Goal: Task Accomplishment & Management: Use online tool/utility

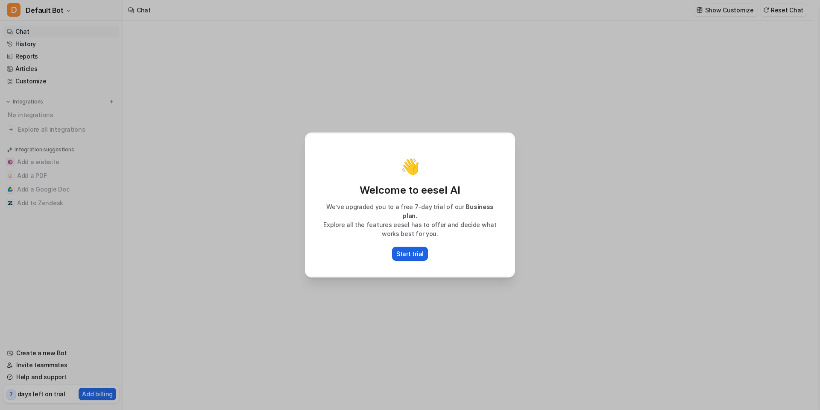
click at [403, 255] on button "Start trial" at bounding box center [410, 254] width 36 height 14
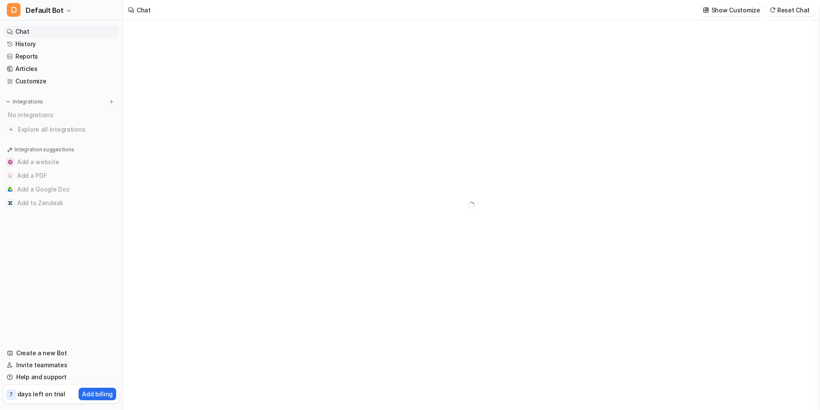
type textarea "**********"
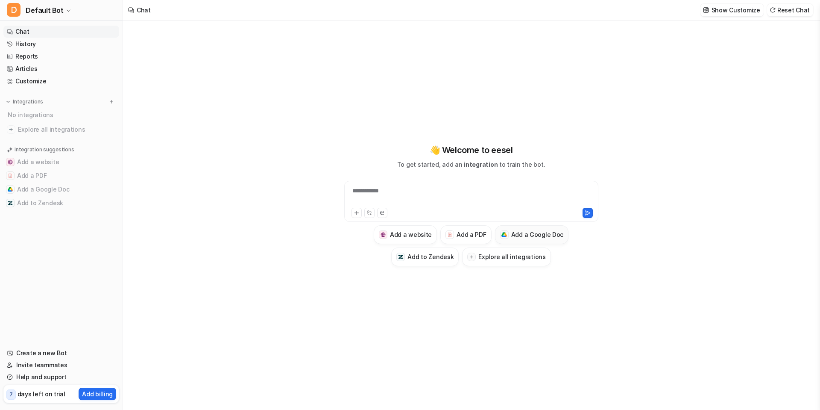
click at [500, 236] on div at bounding box center [504, 234] width 9 height 9
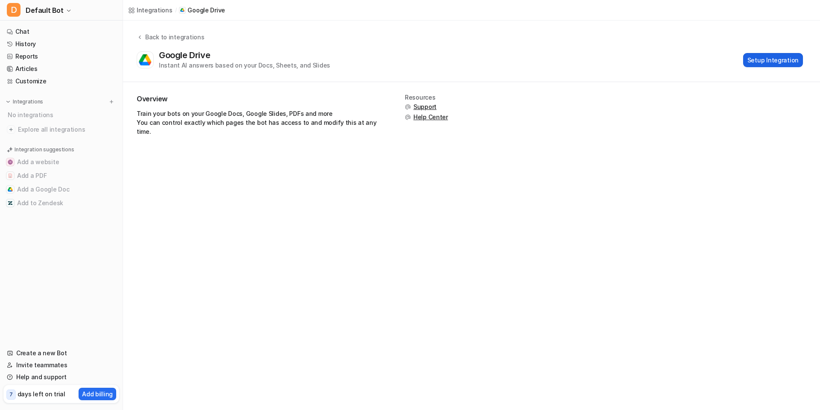
click at [757, 62] on button "Setup Integration" at bounding box center [773, 60] width 60 height 14
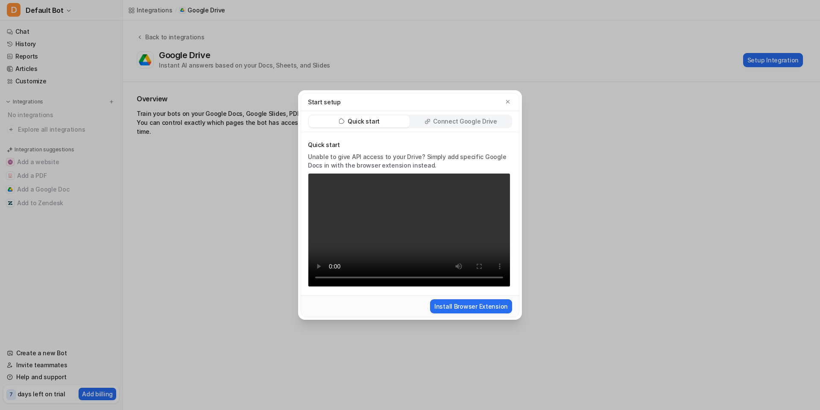
click at [471, 126] on div "Connect Google Drive" at bounding box center [461, 121] width 101 height 12
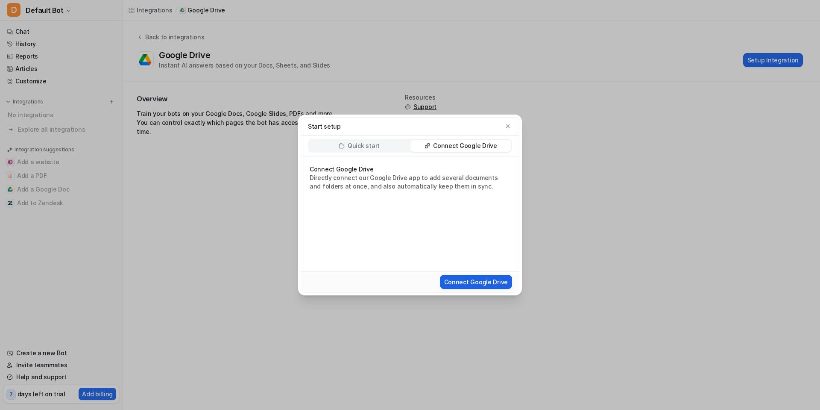
click at [450, 282] on button "Connect Google Drive" at bounding box center [476, 282] width 72 height 14
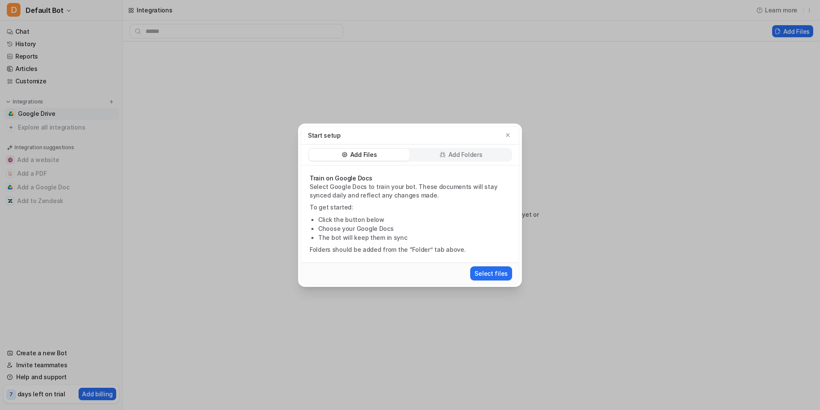
click at [431, 151] on div "Add Folders" at bounding box center [461, 155] width 101 height 12
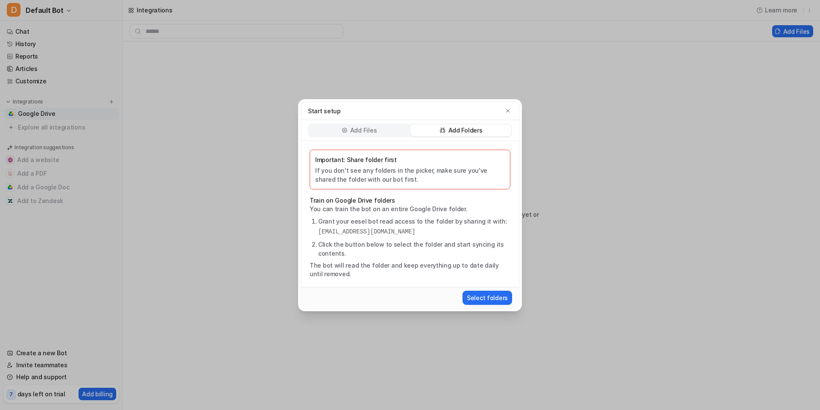
click at [420, 160] on p "Important: Share folder first" at bounding box center [410, 159] width 190 height 9
click at [474, 297] on button "Select folders" at bounding box center [488, 298] width 50 height 14
click at [367, 133] on p "Add Files" at bounding box center [363, 130] width 26 height 9
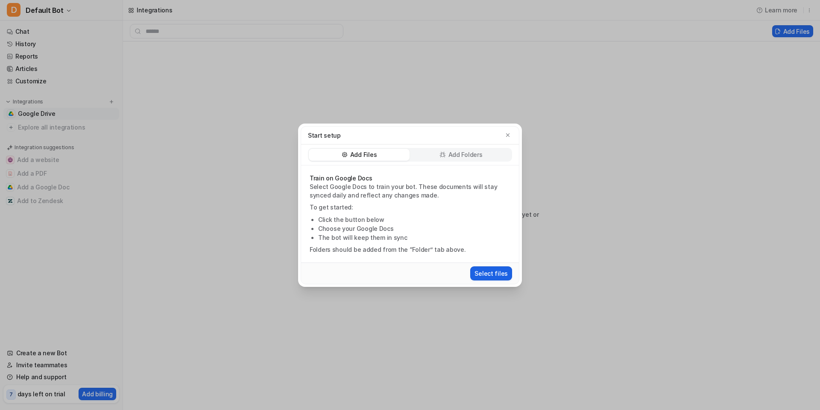
click at [489, 271] on button "Select files" at bounding box center [491, 273] width 42 height 14
click at [494, 275] on button "Select files" at bounding box center [491, 273] width 42 height 14
click at [387, 180] on p "Train on Google Docs" at bounding box center [410, 178] width 201 height 9
click at [503, 133] on div "Start setup" at bounding box center [410, 135] width 204 height 9
click at [508, 133] on icon "button" at bounding box center [508, 135] width 6 height 6
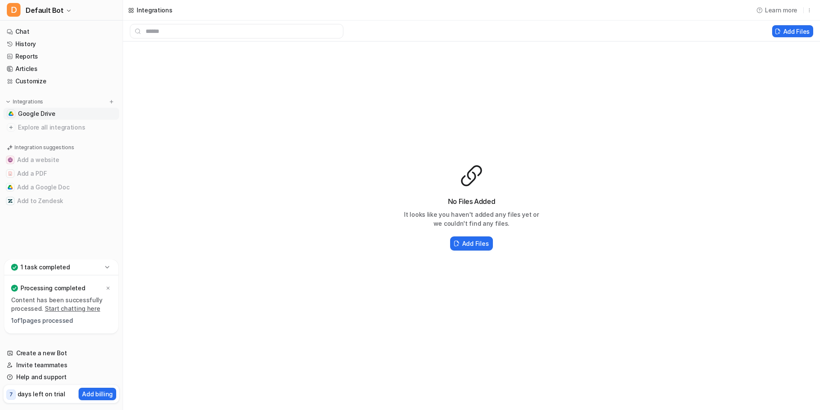
click at [58, 310] on link "Start chatting here" at bounding box center [73, 308] width 56 height 7
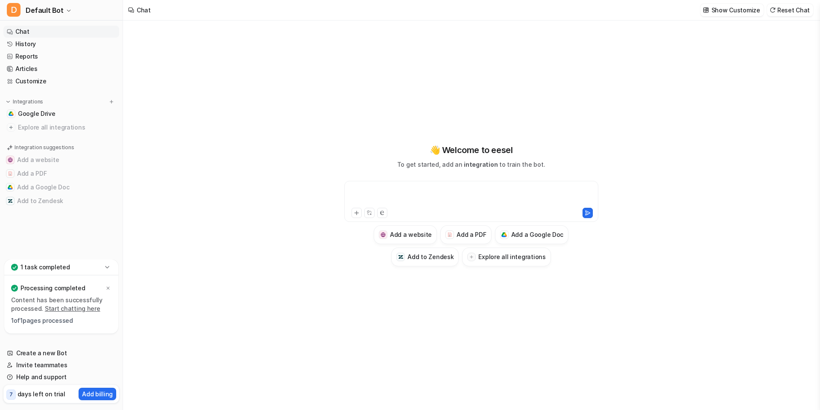
click at [352, 194] on div at bounding box center [472, 196] width 250 height 20
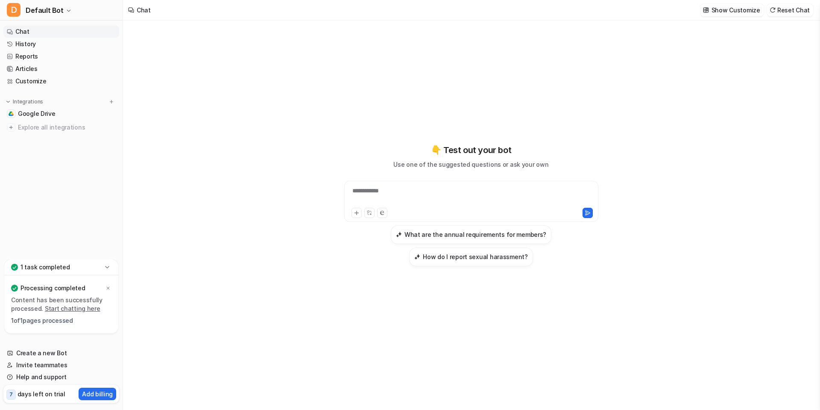
click at [103, 269] on icon at bounding box center [107, 267] width 9 height 9
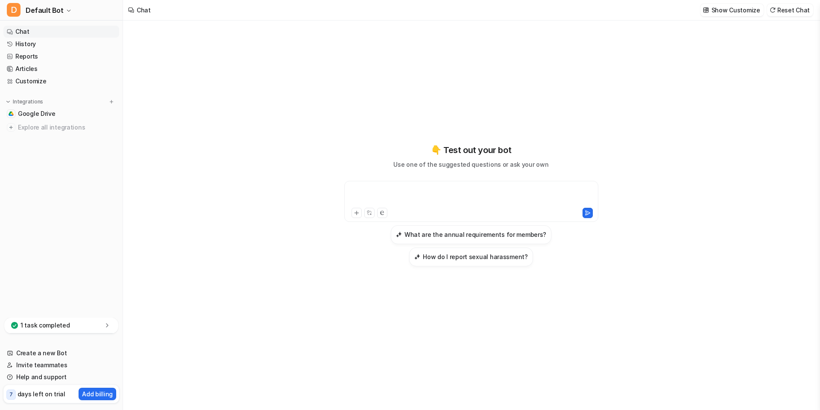
click at [432, 202] on div at bounding box center [472, 196] width 250 height 20
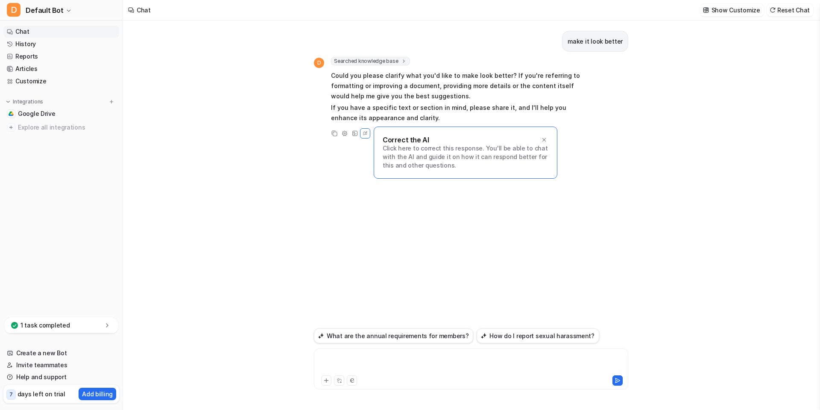
click at [362, 362] on div at bounding box center [471, 364] width 310 height 20
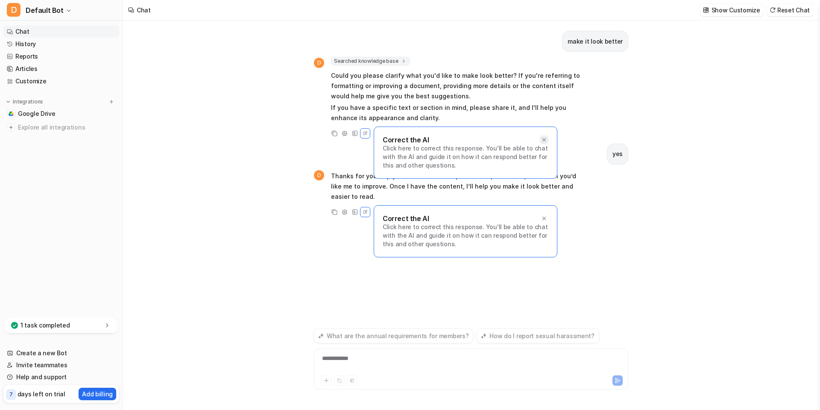
click at [541, 137] on div at bounding box center [544, 139] width 9 height 9
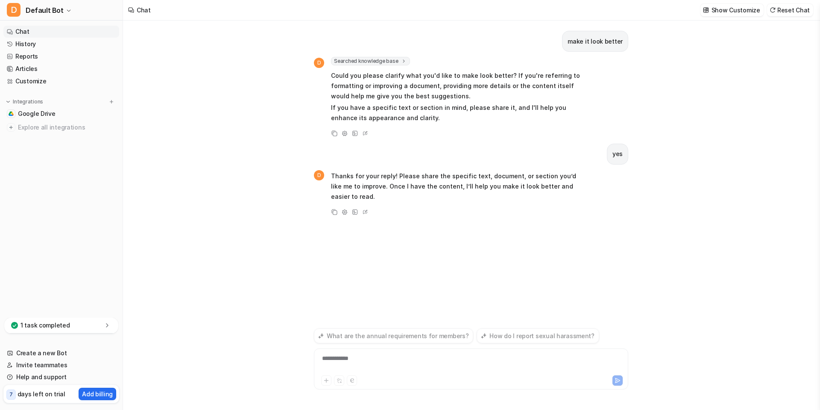
click at [372, 361] on div "**********" at bounding box center [471, 364] width 310 height 20
click at [384, 358] on div "**********" at bounding box center [471, 364] width 310 height 20
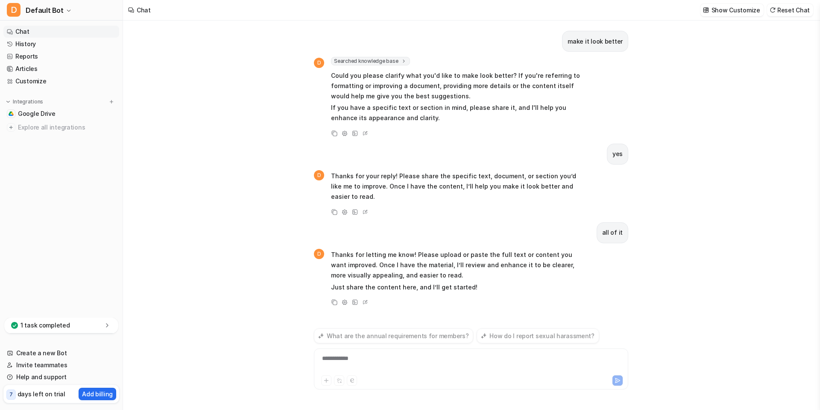
click at [381, 362] on div "**********" at bounding box center [471, 364] width 310 height 20
